Goal: Task Accomplishment & Management: Manage account settings

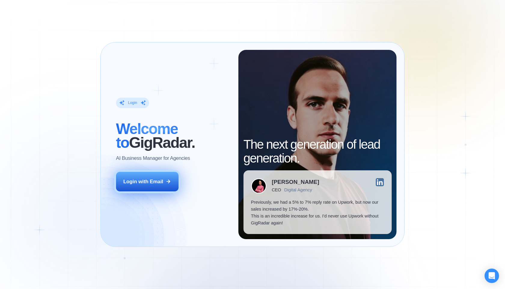
click at [139, 190] on button "Login with Email" at bounding box center [147, 182] width 62 height 20
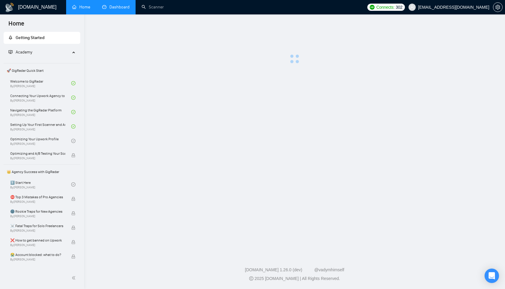
click at [118, 8] on link "Dashboard" at bounding box center [115, 7] width 27 height 5
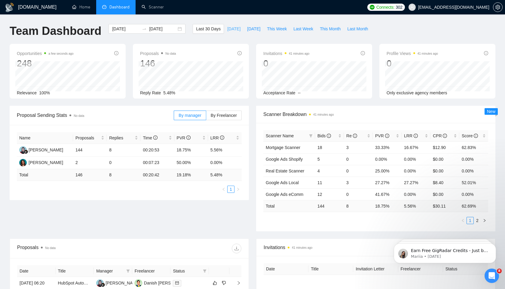
click at [224, 27] on button "Today" at bounding box center [234, 29] width 20 height 10
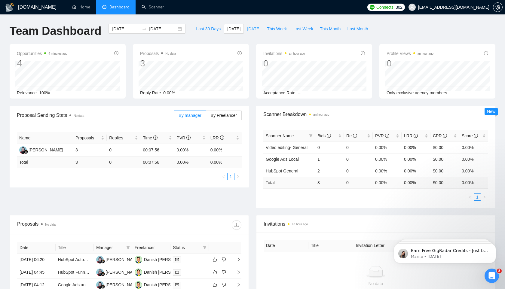
click at [244, 28] on button "Yesterday" at bounding box center [254, 29] width 20 height 10
type input "2025-08-19"
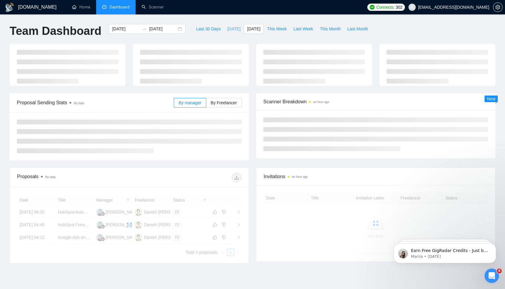
click at [227, 26] on span "Today" at bounding box center [233, 29] width 13 height 7
type input "2025-08-20"
click at [405, 11] on span "Connects: 302" at bounding box center [386, 7] width 38 height 7
